Goal: Task Accomplishment & Management: Manage account settings

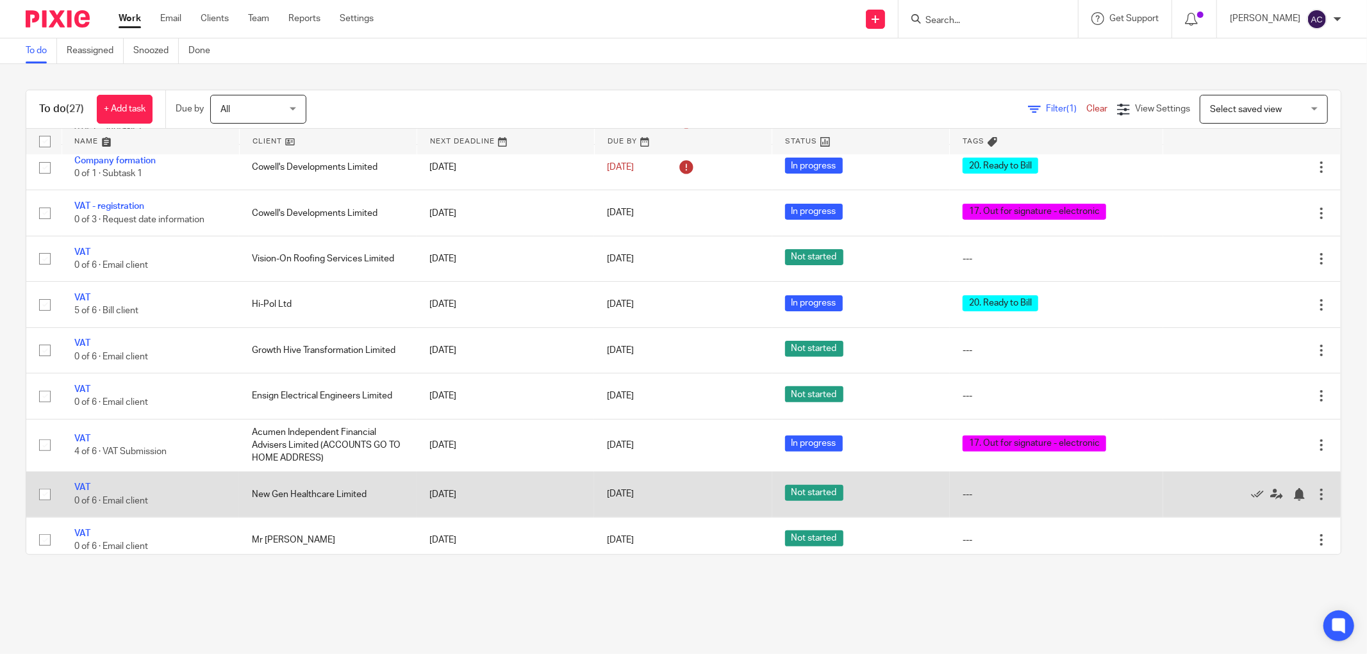
scroll to position [427, 0]
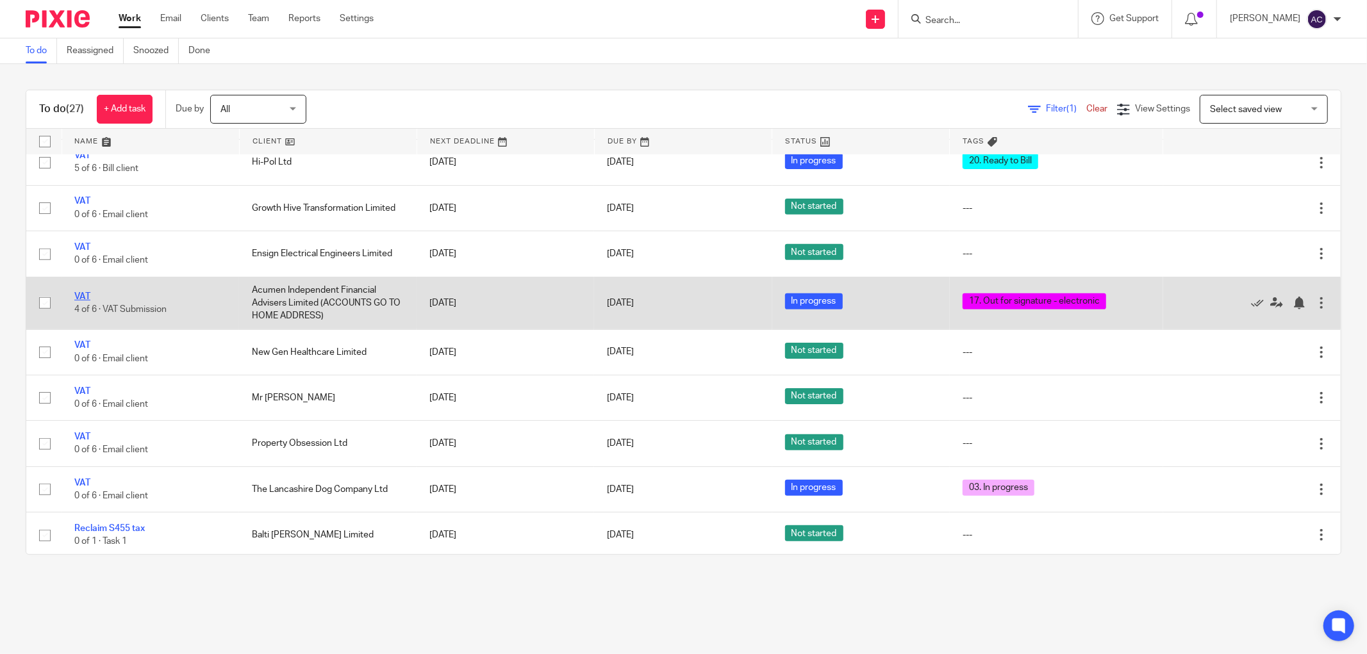
click at [81, 300] on link "VAT" at bounding box center [82, 296] width 16 height 9
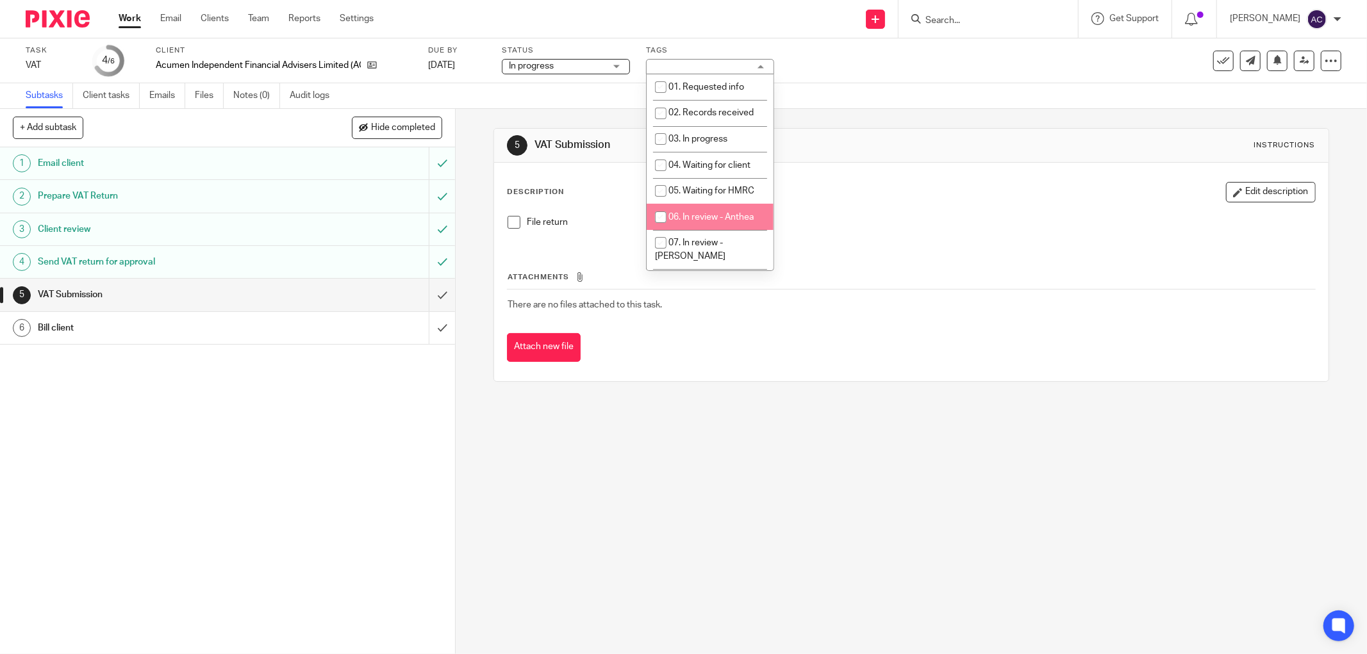
scroll to position [343, 0]
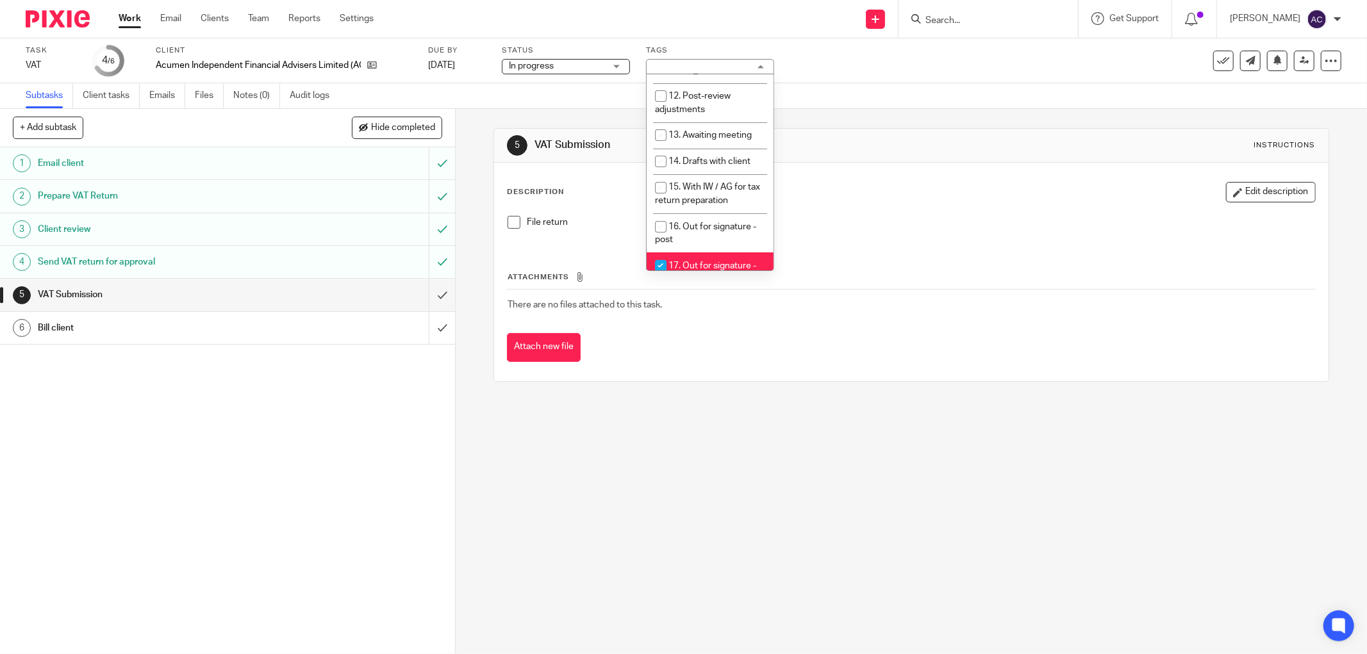
click at [688, 261] on span "17. Out for signature - electronic" at bounding box center [705, 272] width 101 height 22
checkbox input "false"
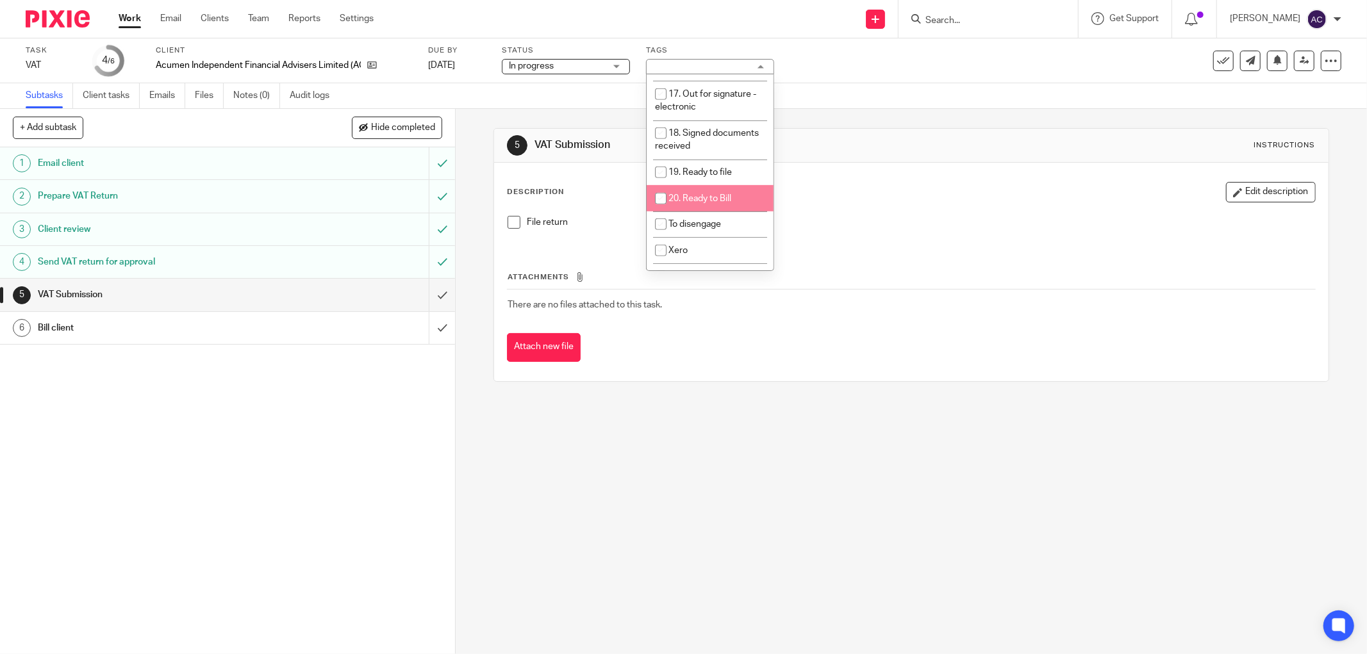
click at [699, 185] on li "20. Ready to Bill" at bounding box center [710, 198] width 127 height 26
checkbox input "true"
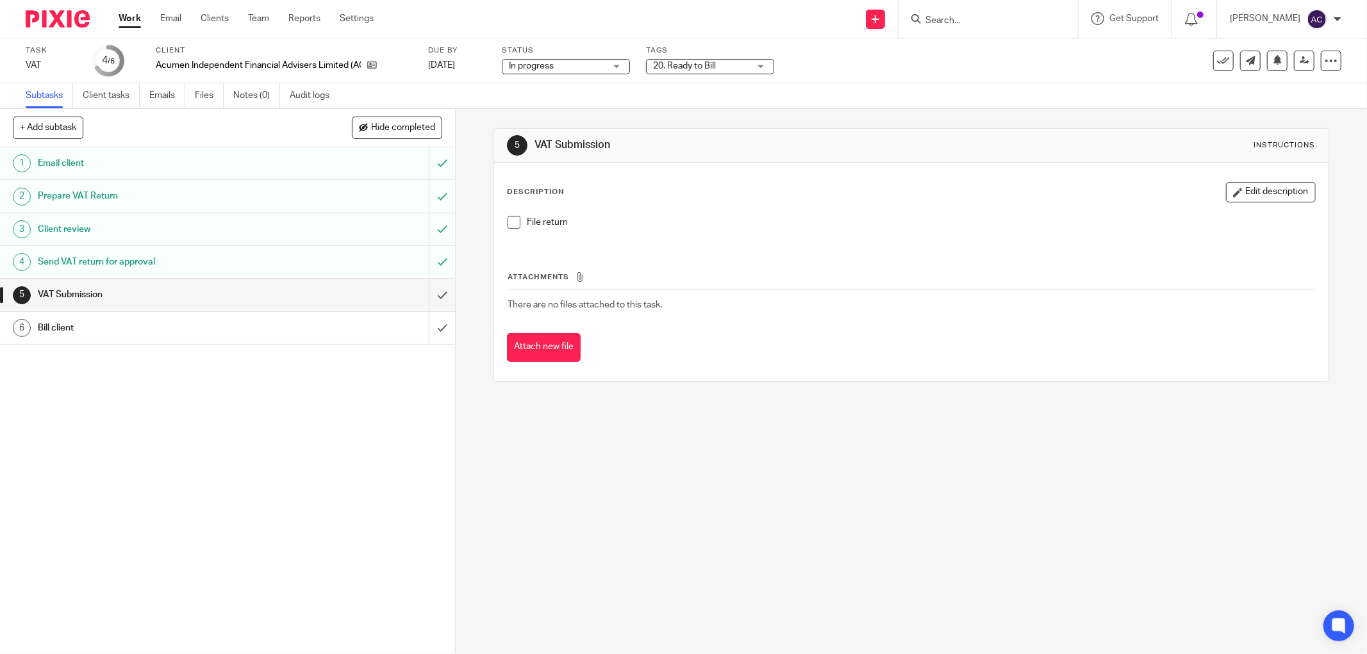
click at [135, 16] on link "Work" at bounding box center [130, 18] width 22 height 13
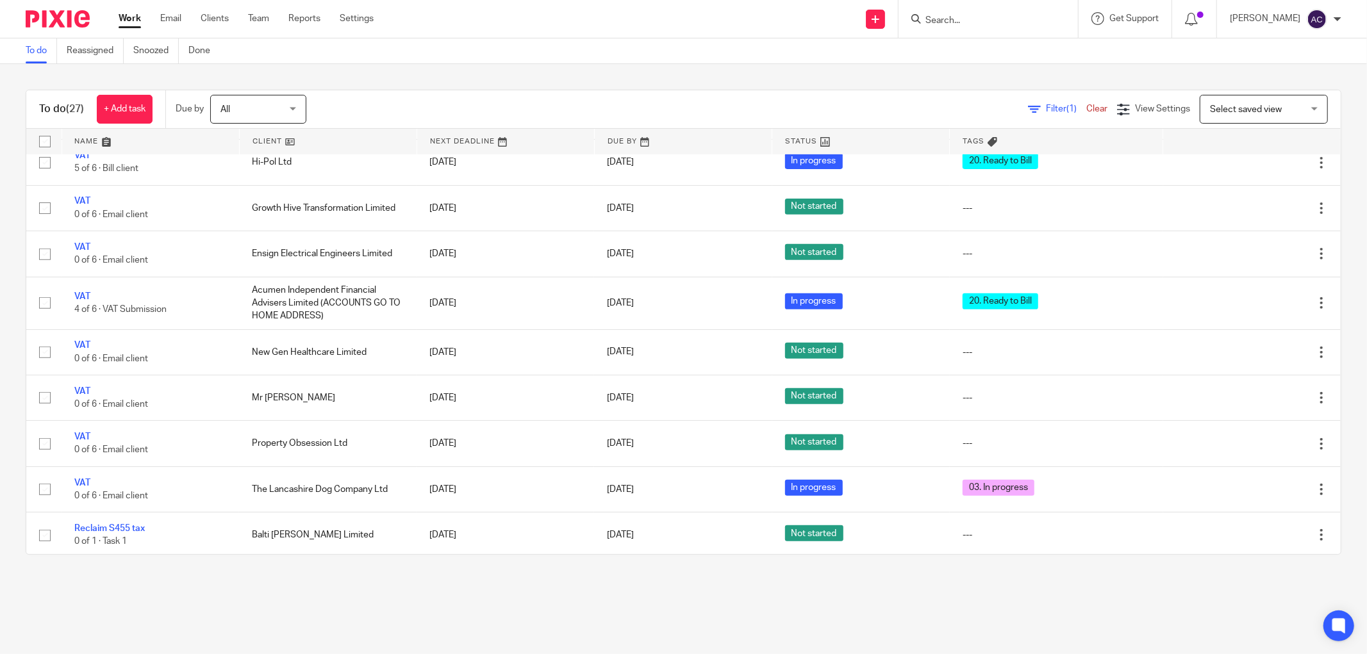
scroll to position [498, 0]
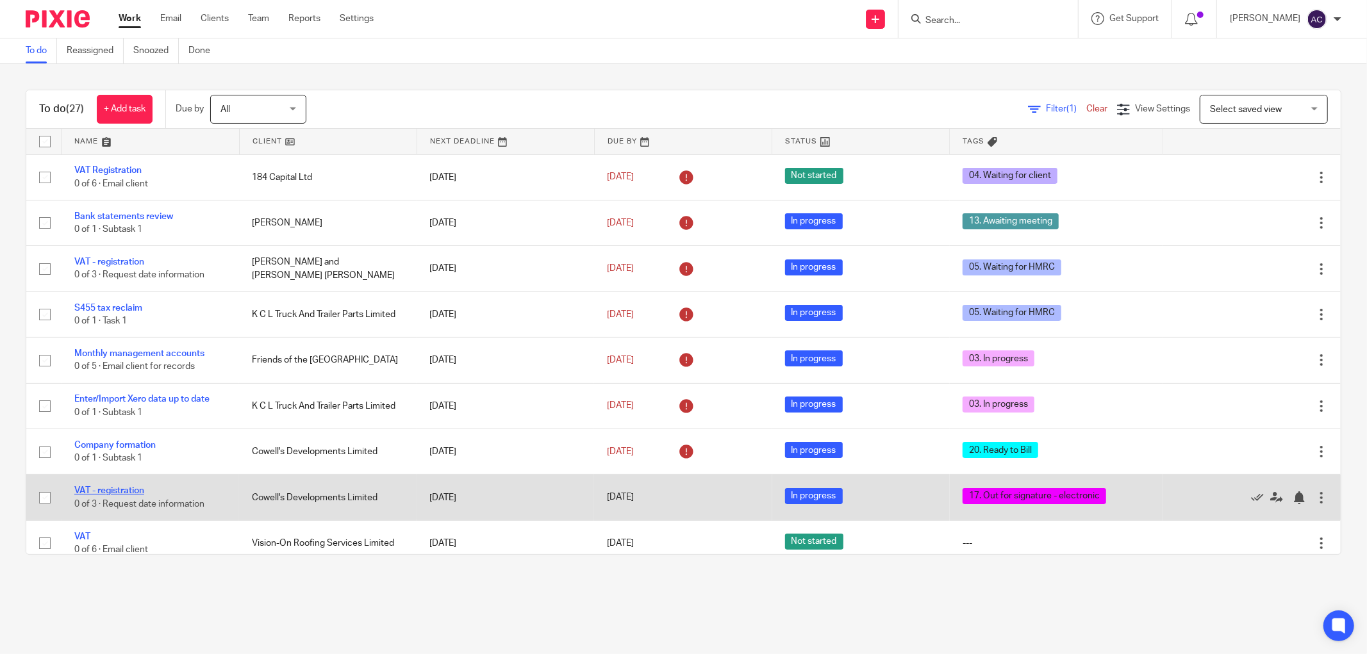
click at [131, 495] on link "VAT - registration" at bounding box center [109, 490] width 70 height 9
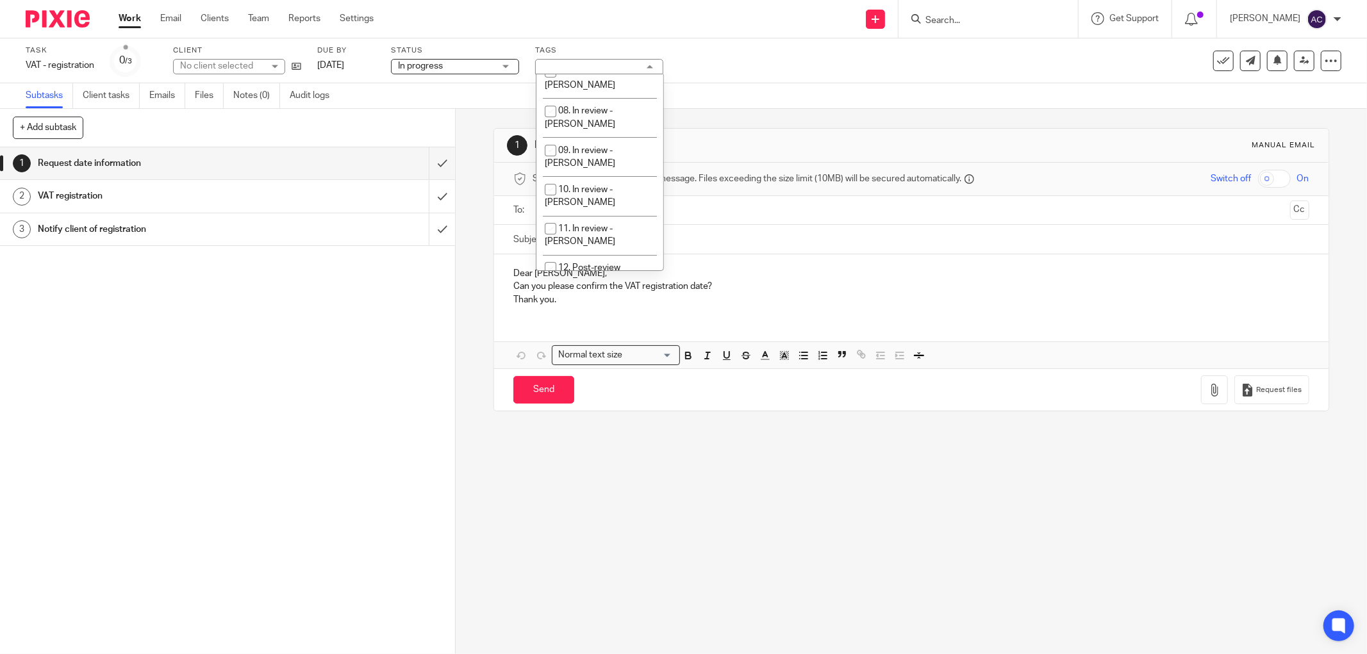
scroll to position [343, 0]
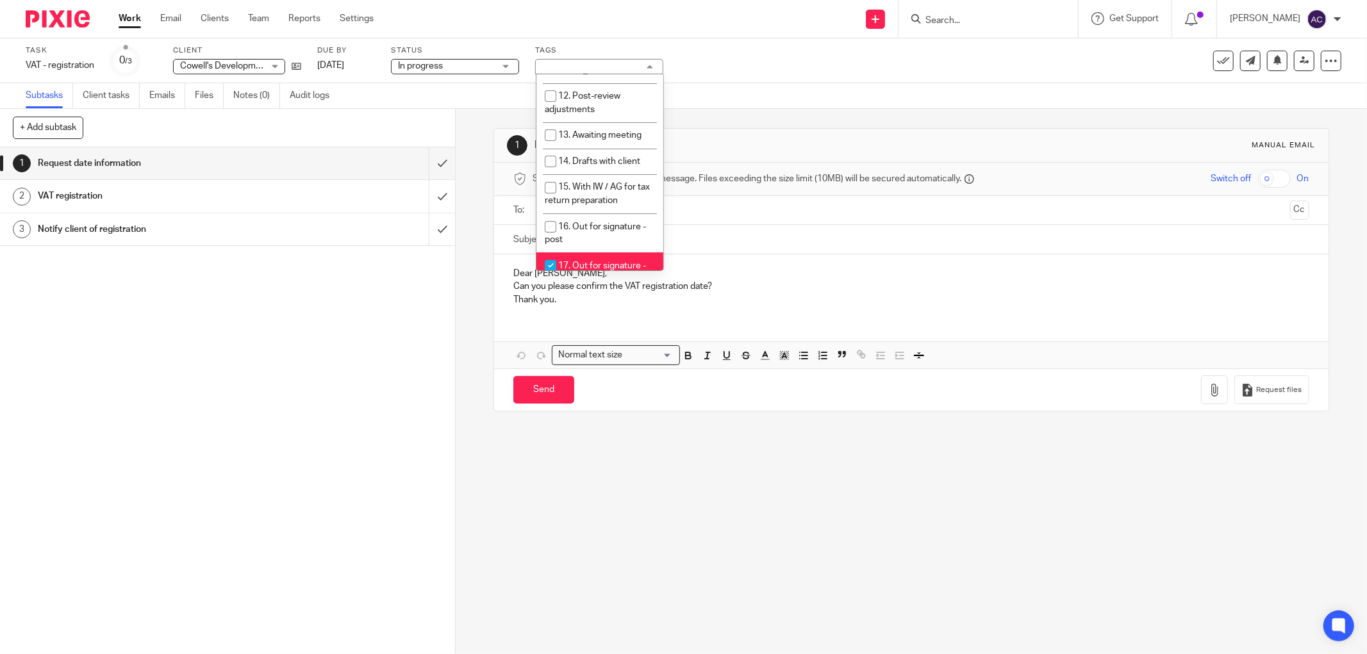
click at [554, 254] on input "checkbox" at bounding box center [550, 266] width 24 height 24
checkbox input "false"
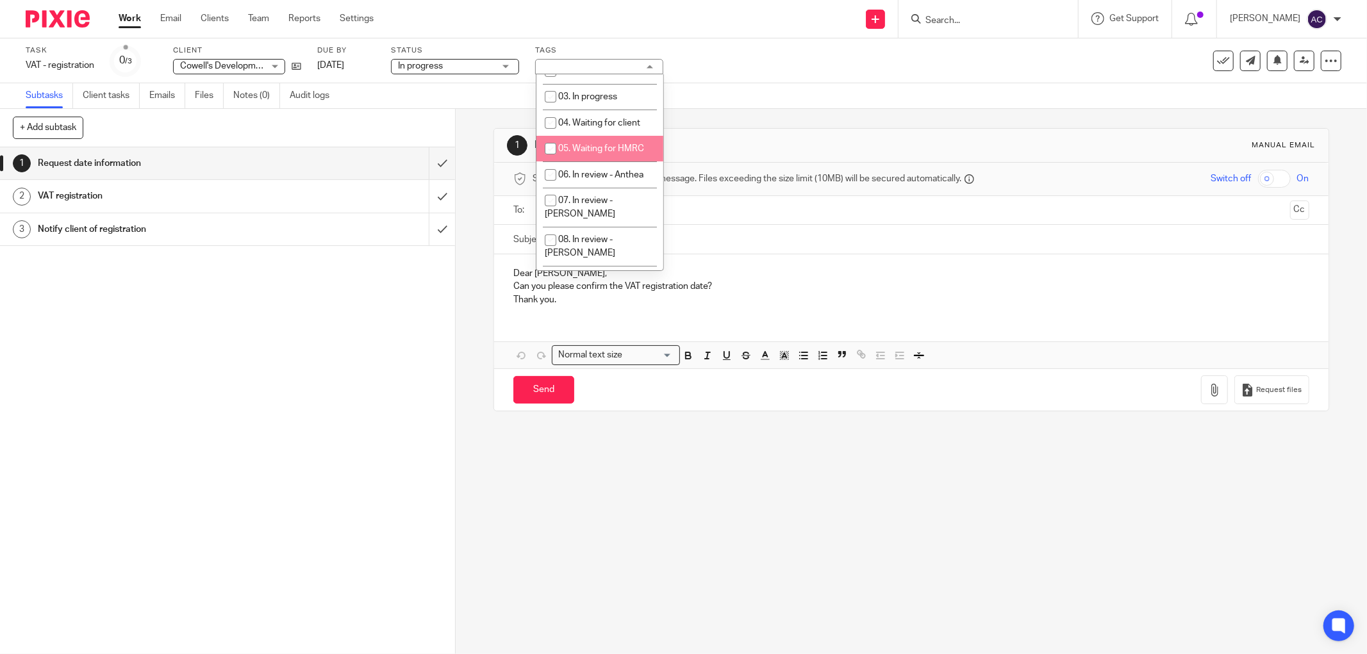
click at [568, 146] on span "05. Waiting for HMRC" at bounding box center [601, 148] width 86 height 9
checkbox input "true"
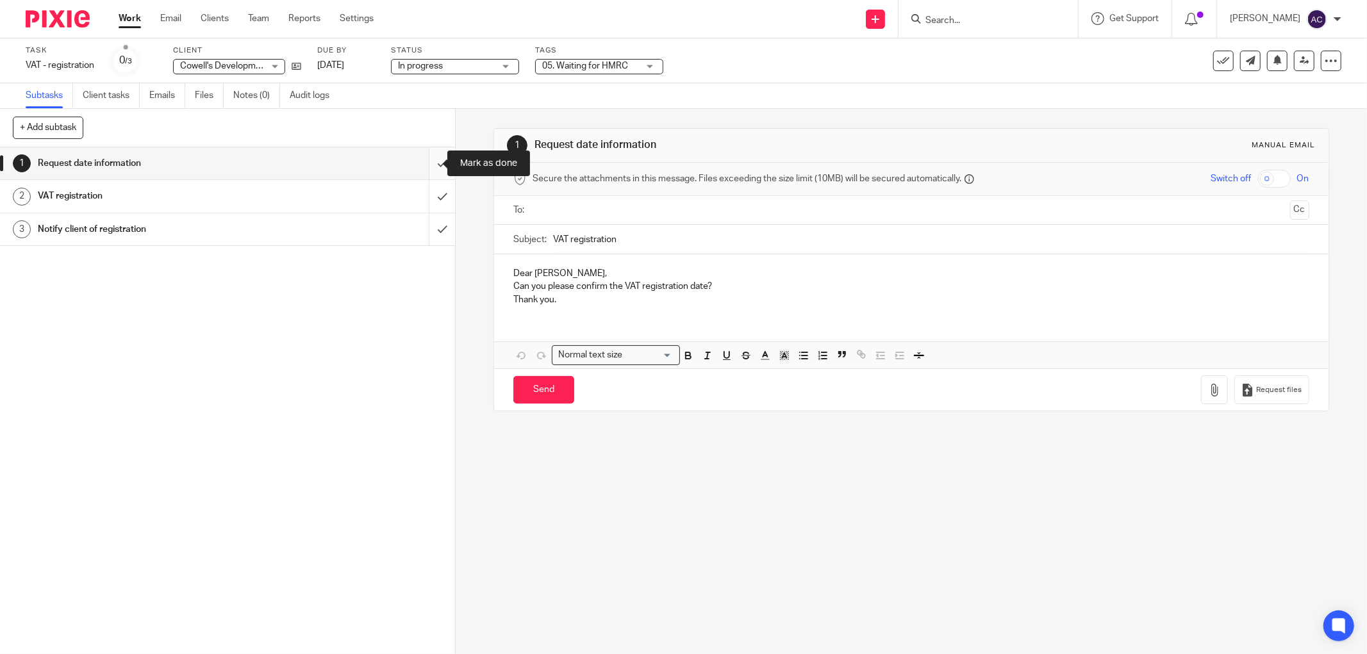
click at [428, 165] on input "submit" at bounding box center [227, 163] width 455 height 32
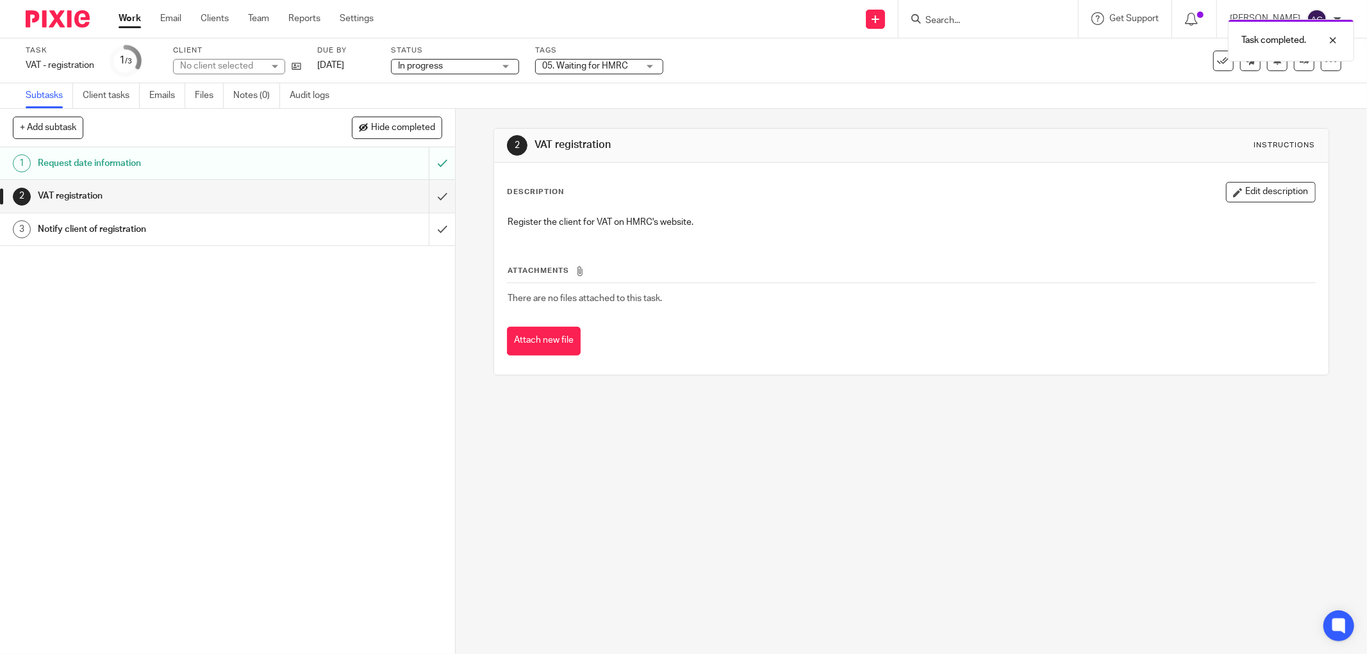
click at [131, 21] on link "Work" at bounding box center [130, 18] width 22 height 13
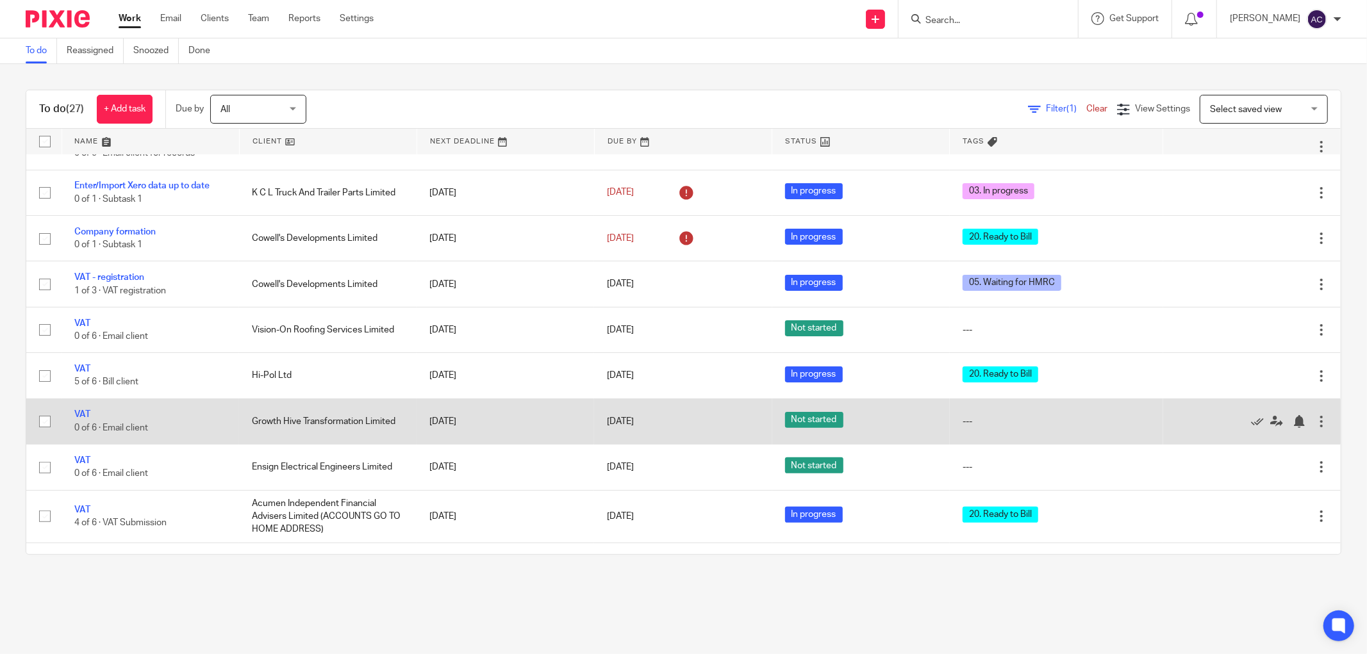
scroll to position [427, 0]
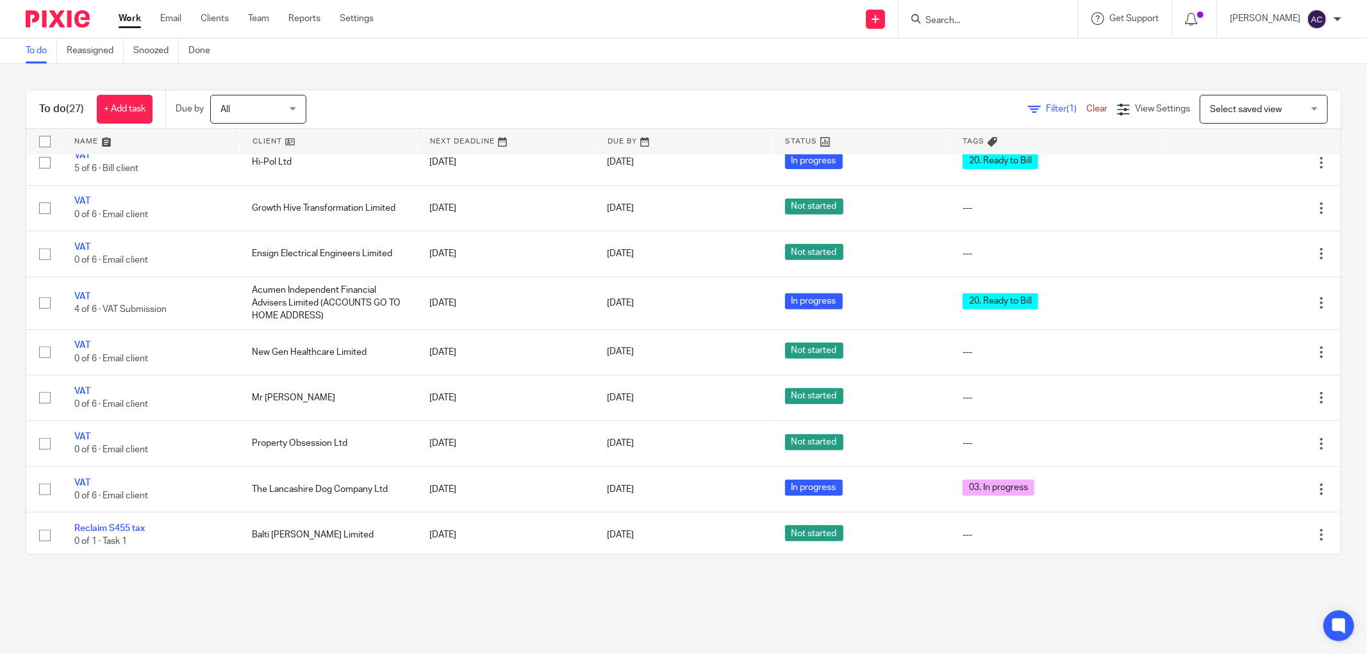
click at [971, 21] on input "Search" at bounding box center [981, 21] width 115 height 12
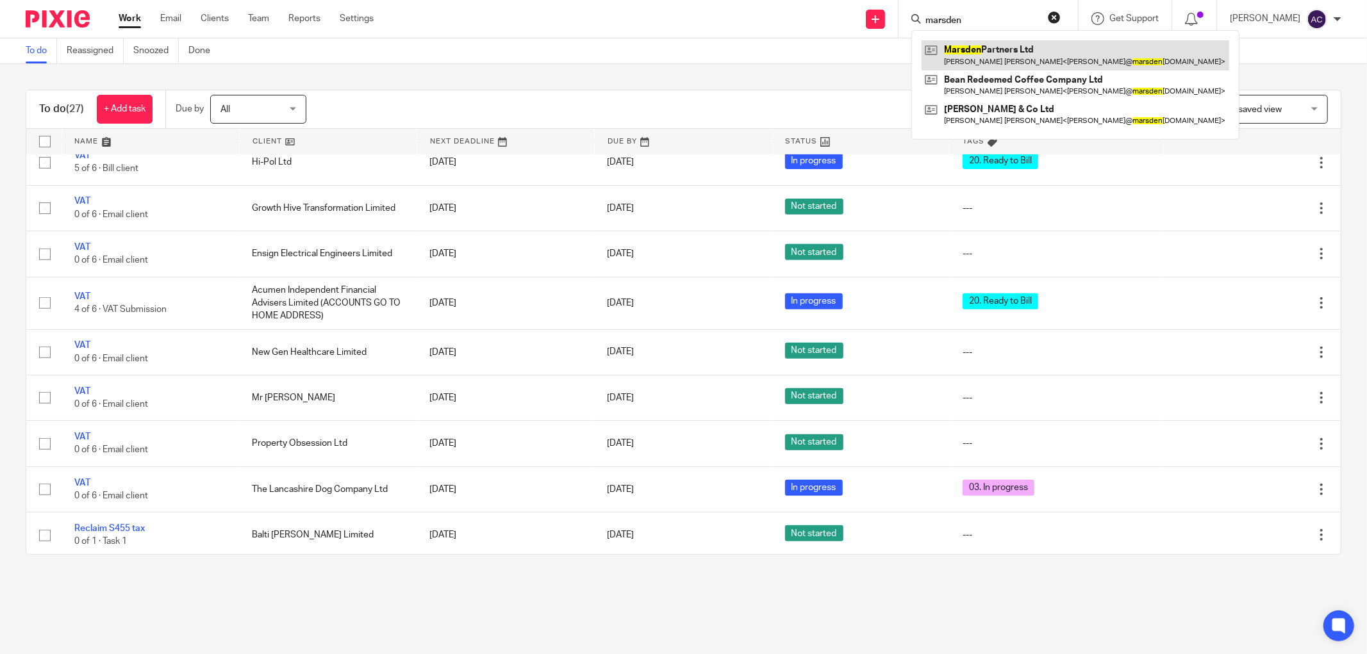
type input "marsden"
click at [991, 56] on link at bounding box center [1076, 54] width 308 height 29
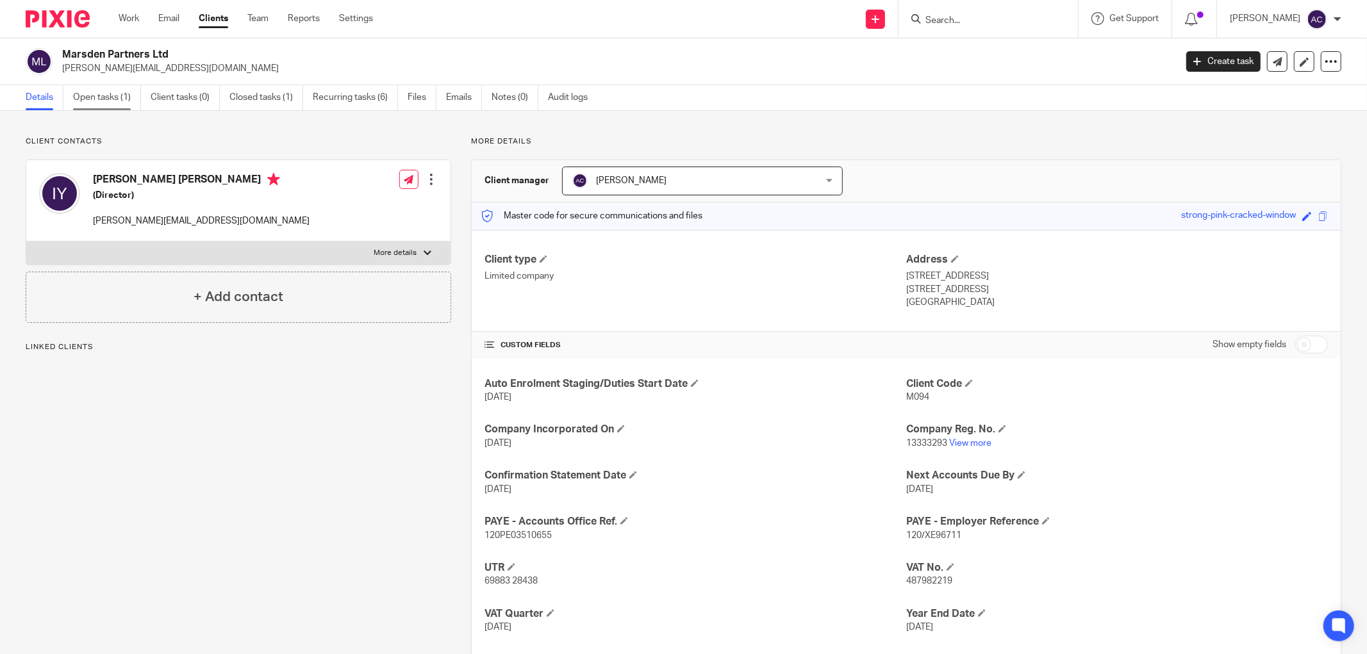
click at [119, 99] on link "Open tasks (1)" at bounding box center [107, 97] width 68 height 25
